Goal: Task Accomplishment & Management: Manage account settings

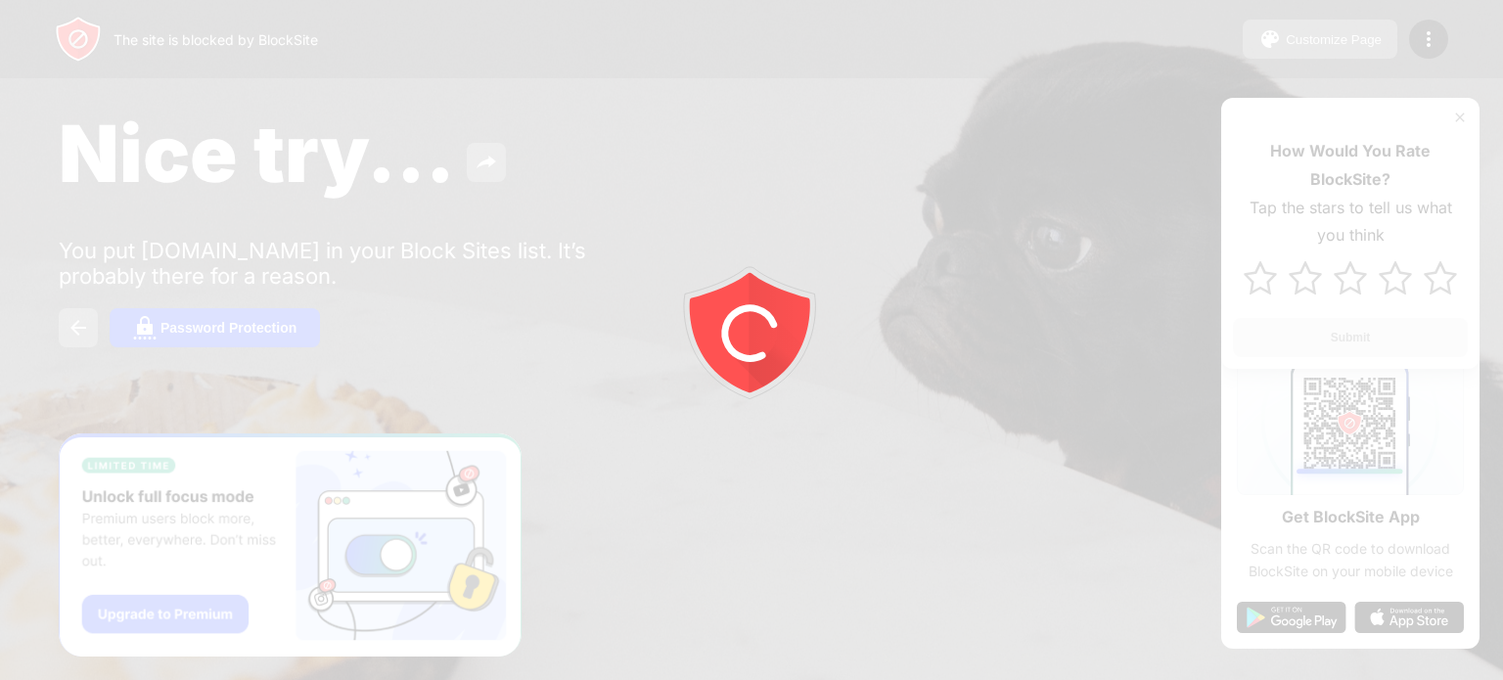
click at [1464, 114] on div at bounding box center [751, 340] width 1503 height 680
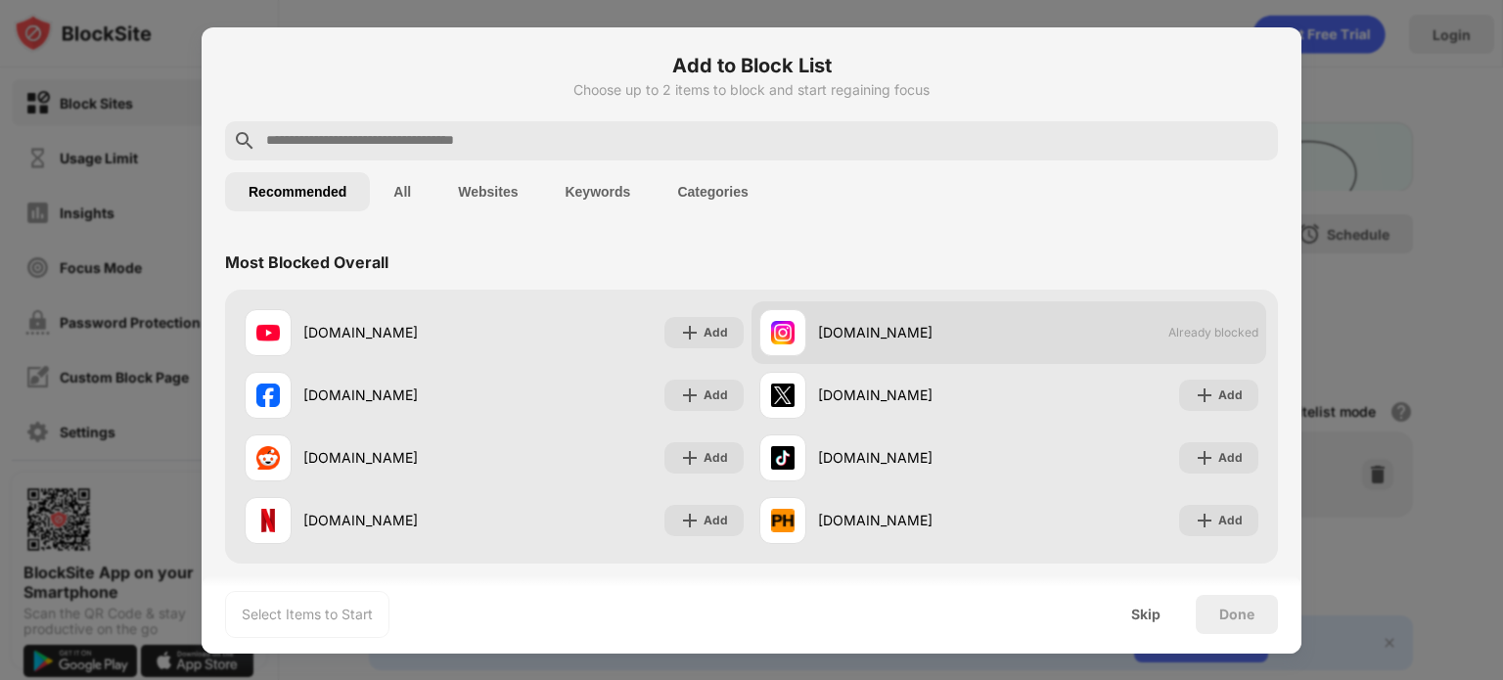
click at [1182, 340] on span "Already blocked" at bounding box center [1214, 332] width 90 height 15
click at [1046, 348] on div "instagram.com Already blocked" at bounding box center [1009, 332] width 515 height 63
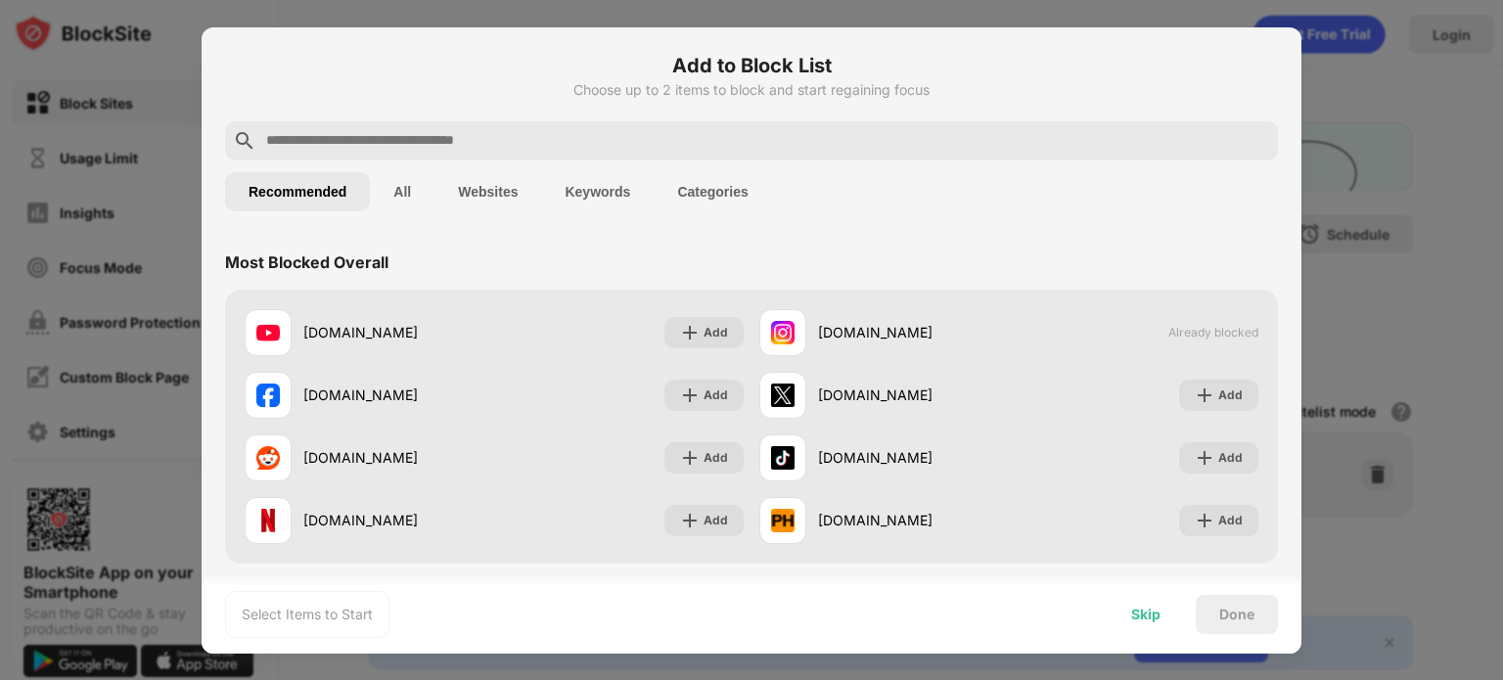
click at [1160, 625] on div "Skip" at bounding box center [1146, 614] width 76 height 39
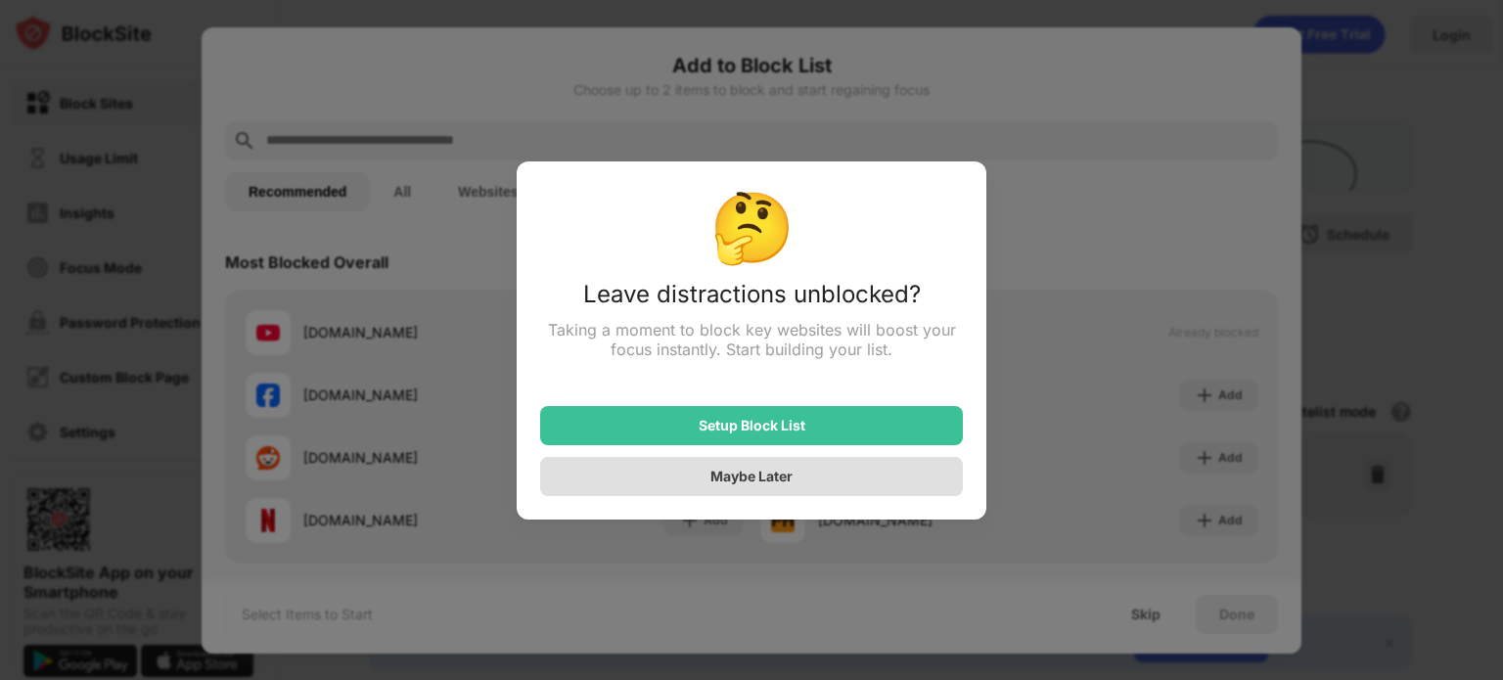
click at [865, 477] on div "Maybe Later" at bounding box center [751, 476] width 423 height 39
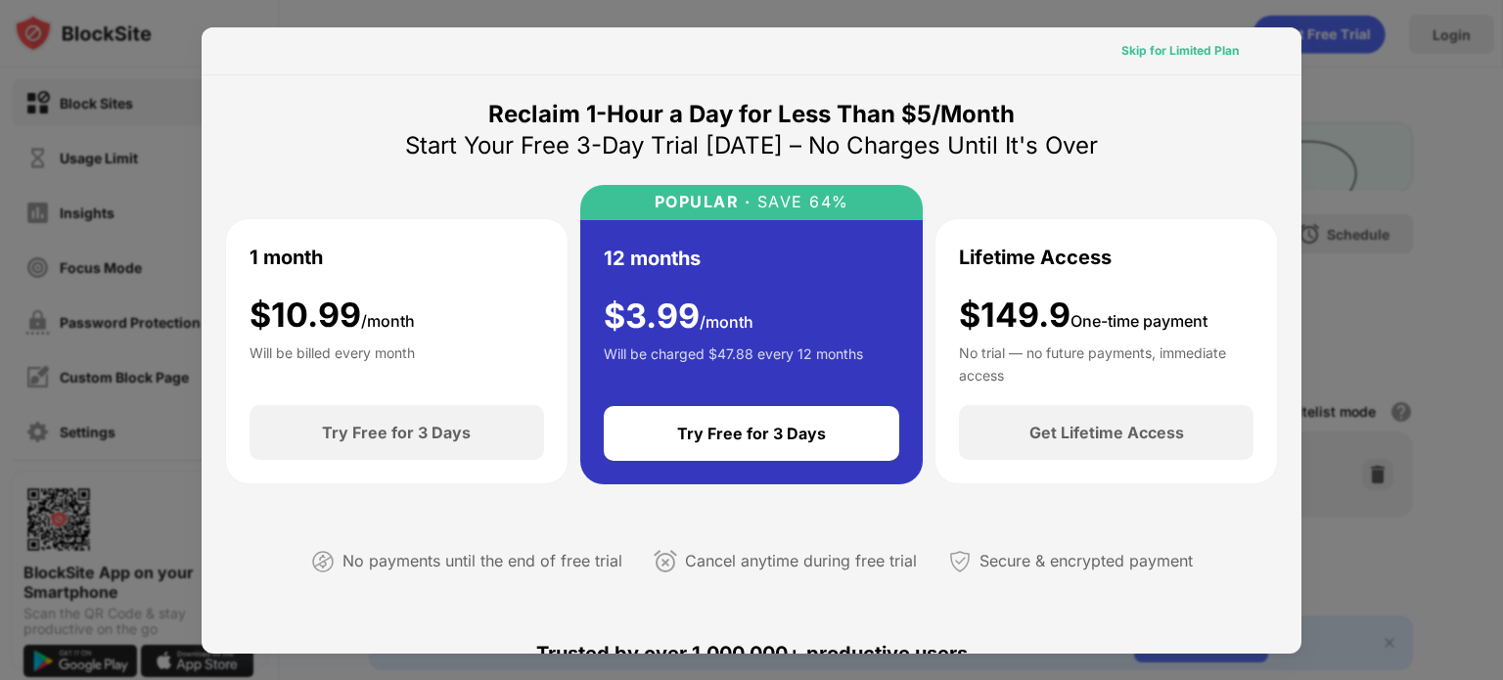
click at [1178, 49] on div "Skip for Limited Plan" at bounding box center [1180, 51] width 117 height 20
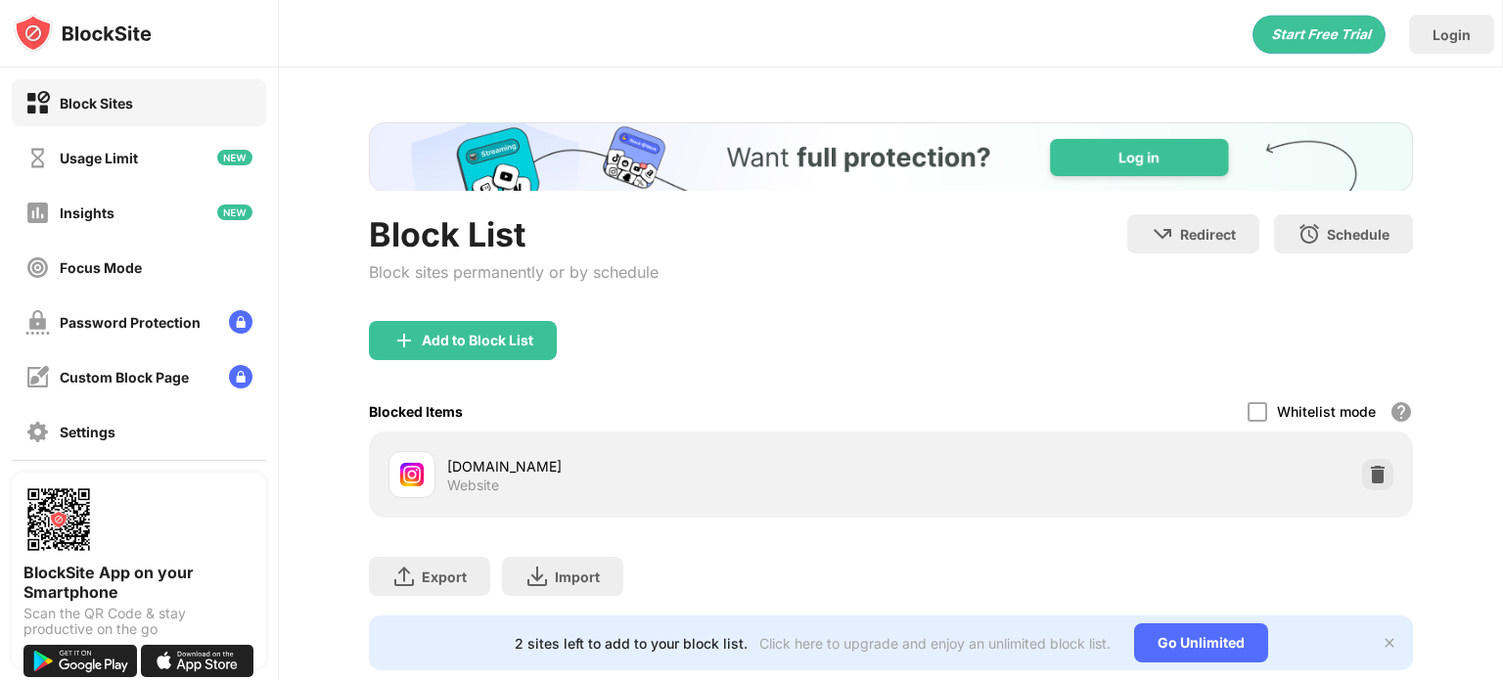
scroll to position [59, 0]
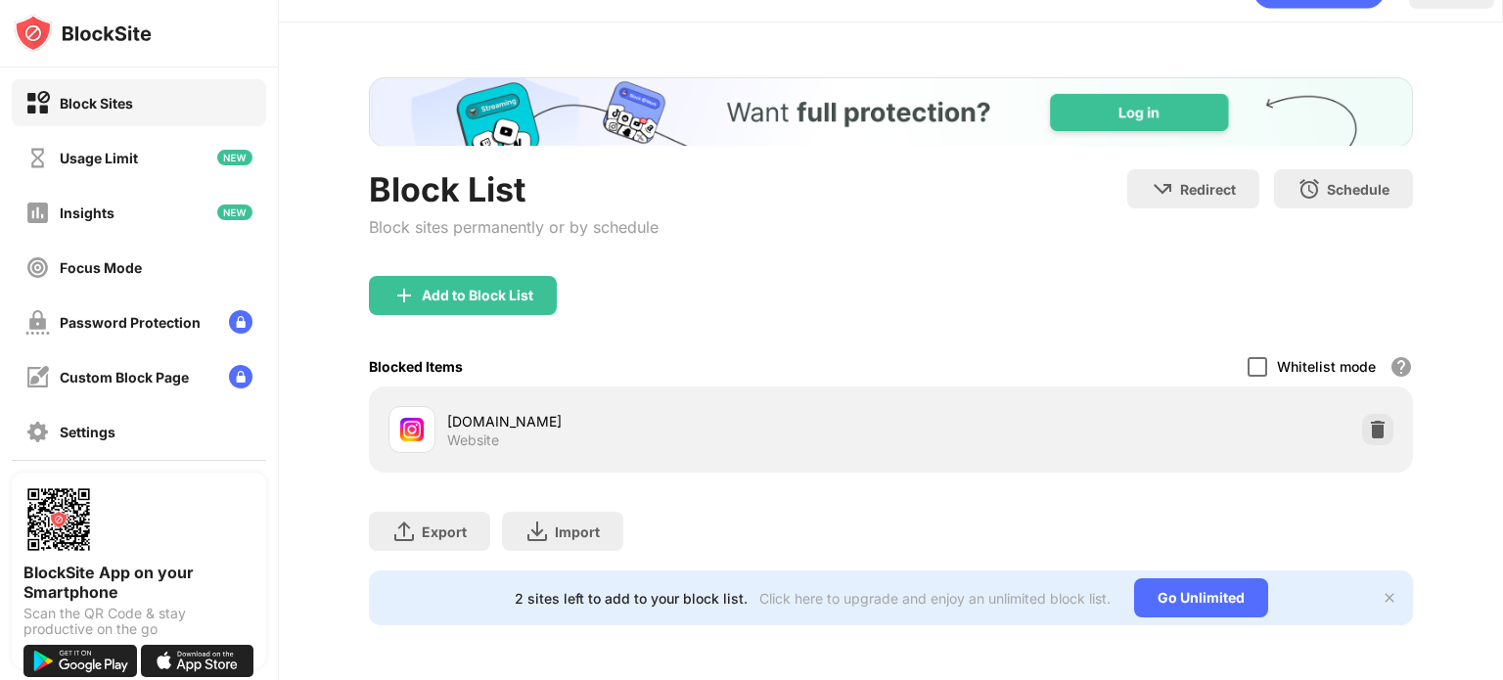
click at [1248, 357] on div at bounding box center [1258, 367] width 20 height 20
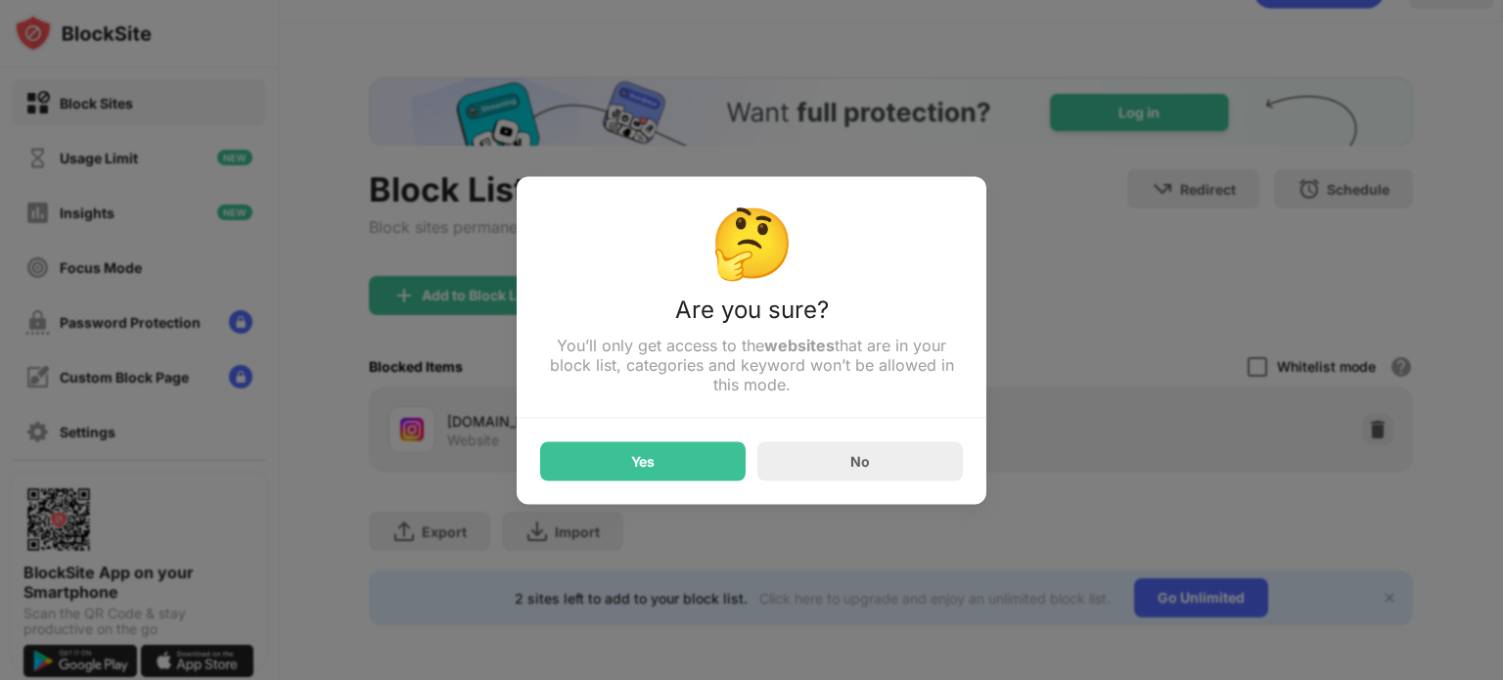
click at [1241, 346] on div at bounding box center [751, 340] width 1503 height 680
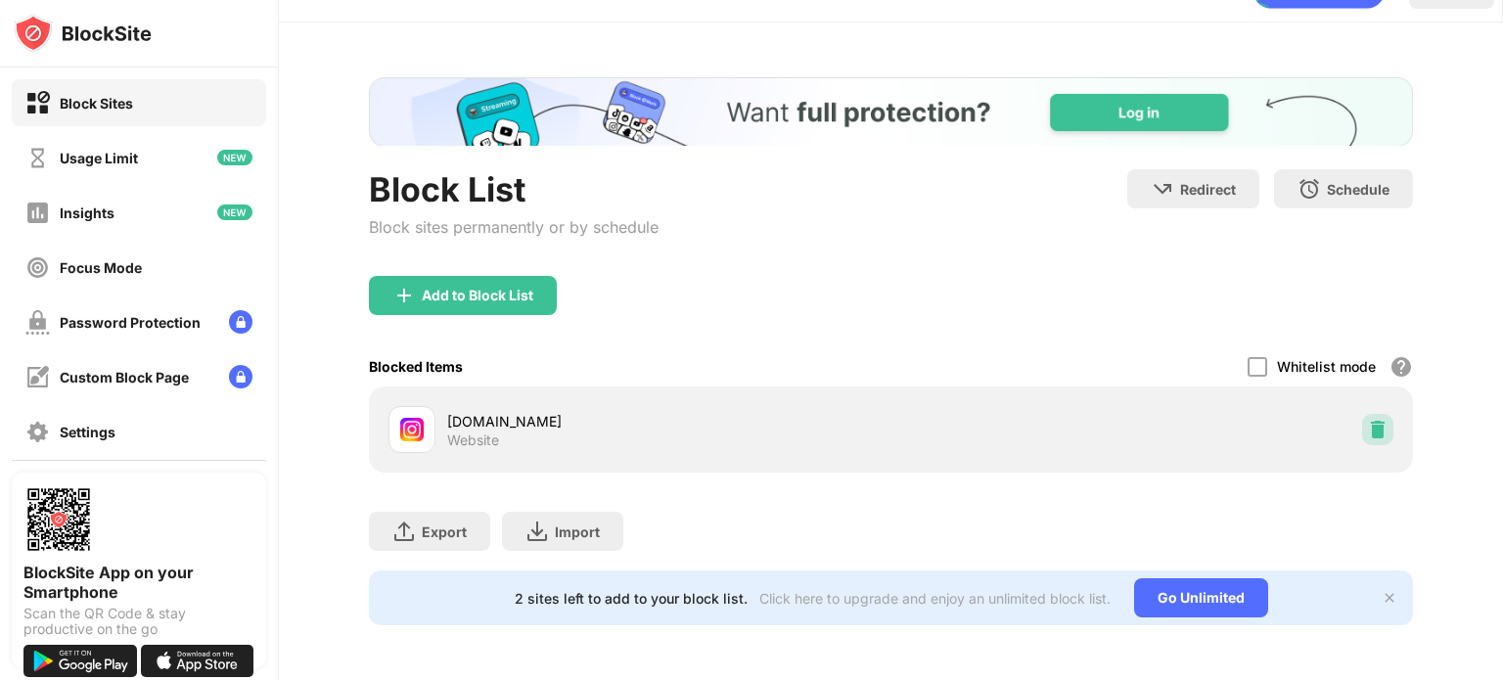
click at [1368, 420] on img at bounding box center [1378, 430] width 20 height 20
